Goal: Navigation & Orientation: Go to known website

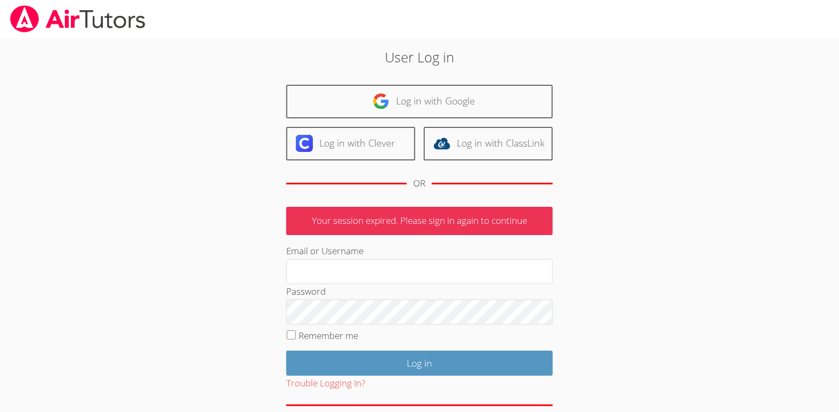
scroll to position [44, 0]
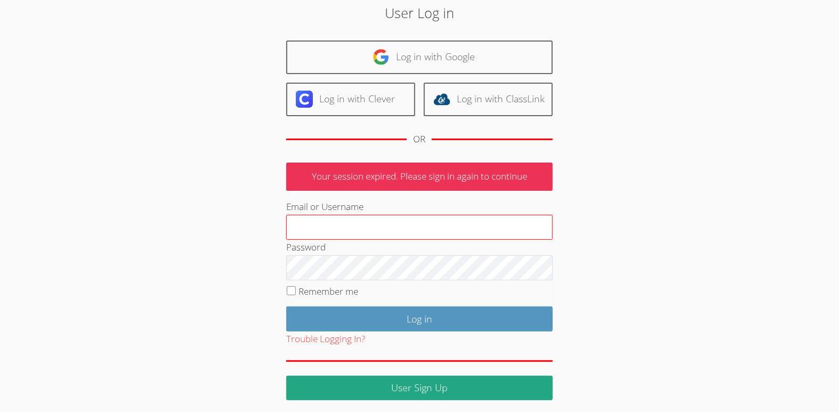
click at [414, 231] on input "Email or Username" at bounding box center [419, 228] width 267 height 26
type input "jsanguinetti.tutor@gmail.com"
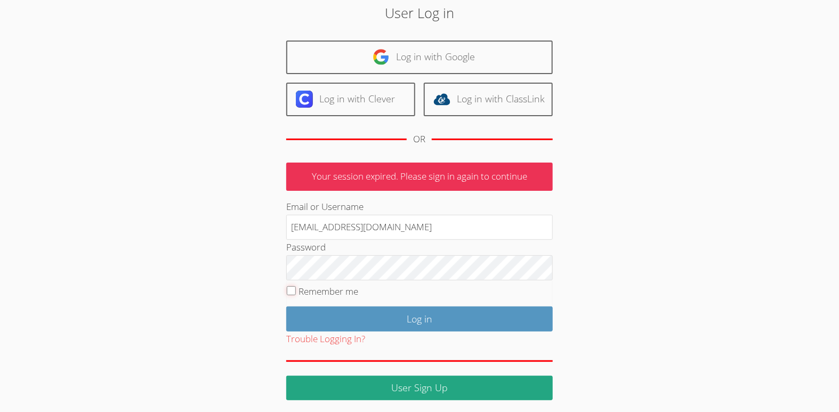
click at [290, 291] on input "Remember me" at bounding box center [291, 290] width 9 height 9
checkbox input "true"
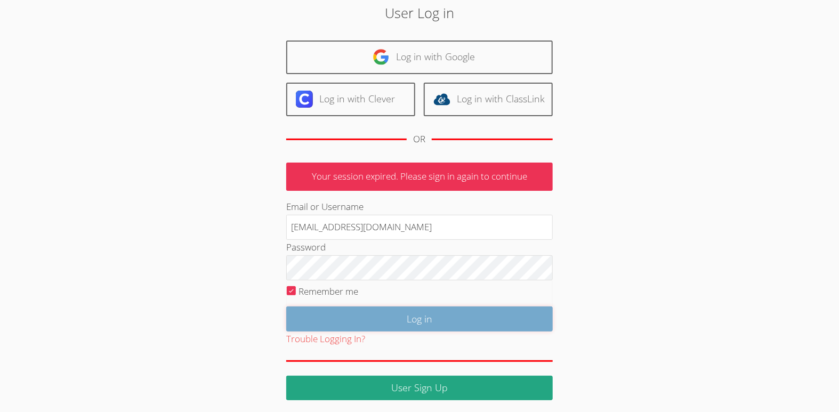
click at [333, 314] on input "Log in" at bounding box center [419, 319] width 267 height 25
